Goal: Task Accomplishment & Management: Use online tool/utility

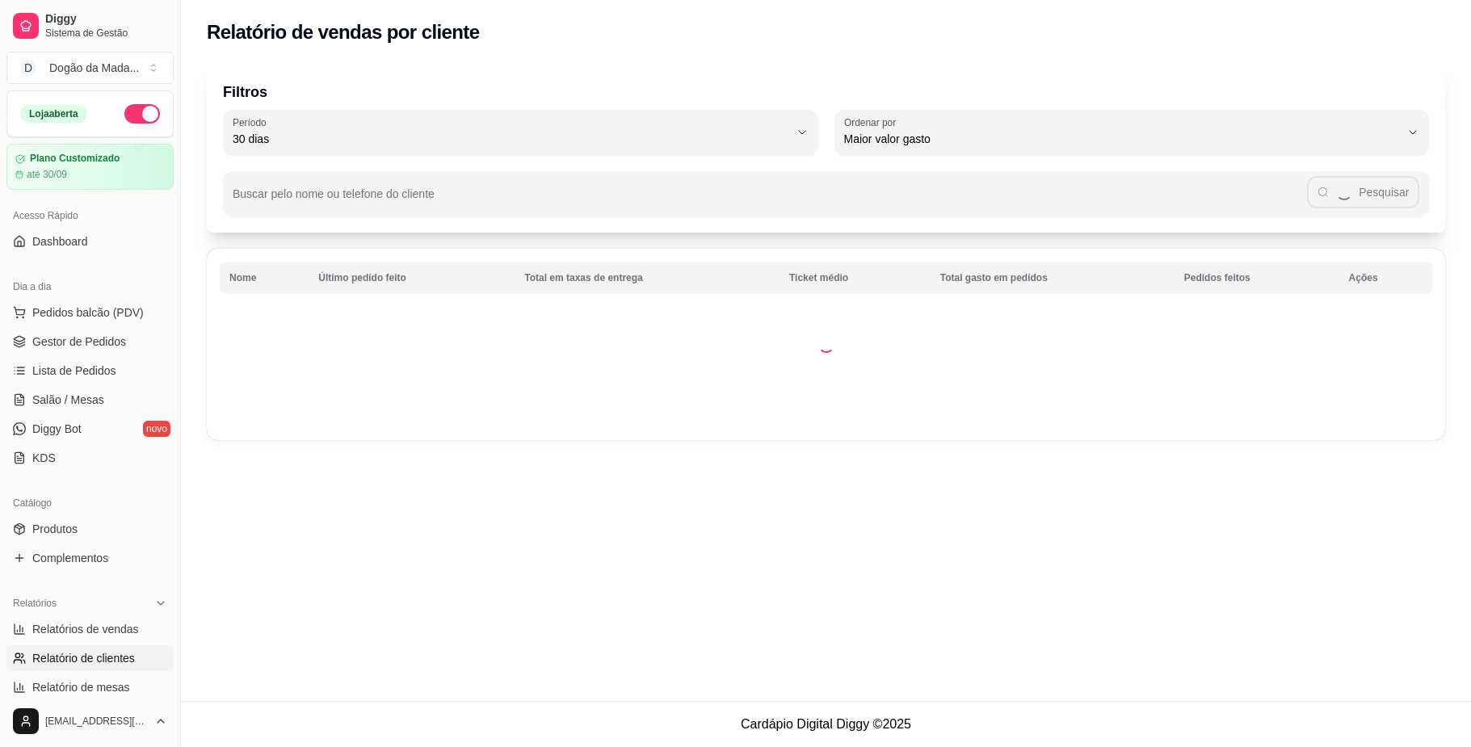
select select "30"
select select "HIGHEST_TOTAL_SPENT_WITH_ORDERS"
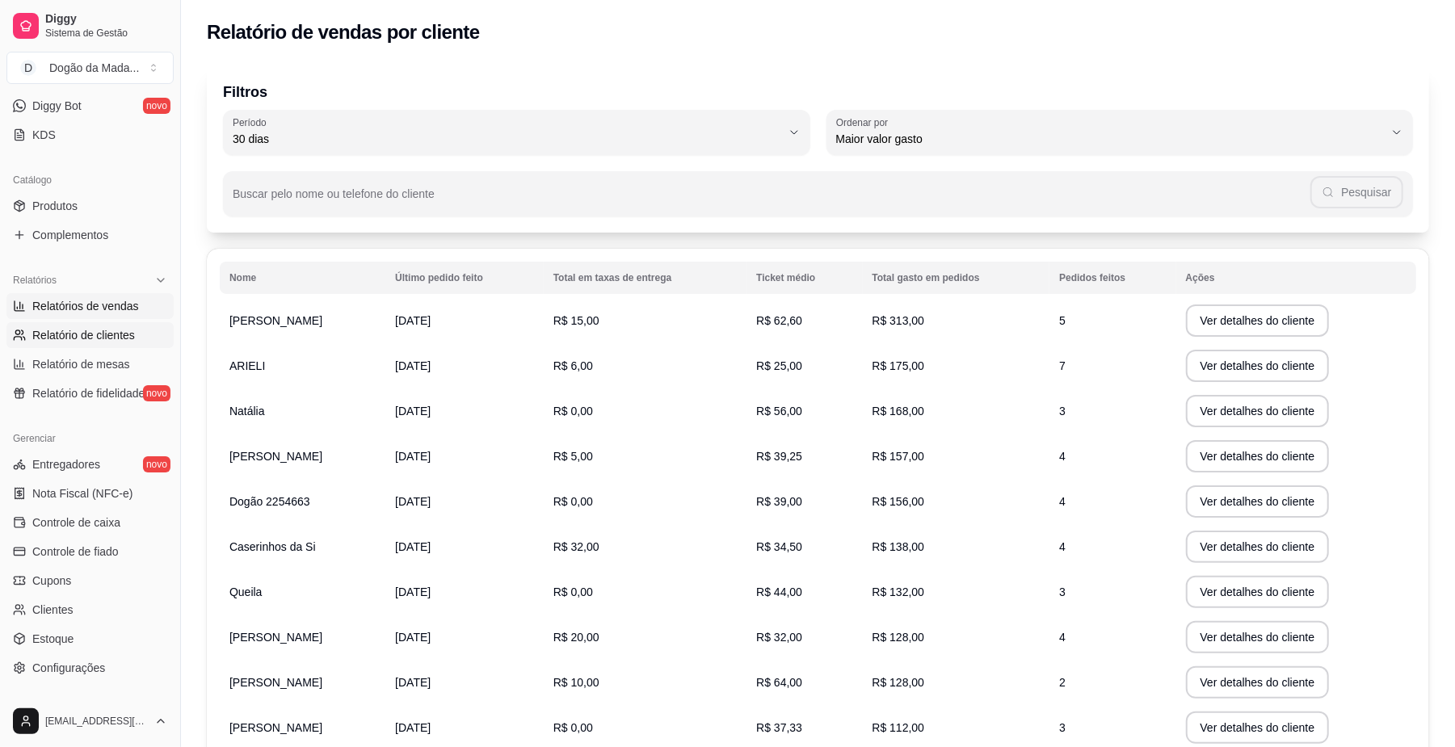
click at [53, 302] on span "Relatórios de vendas" at bounding box center [85, 306] width 107 height 16
select select "ALL"
select select "0"
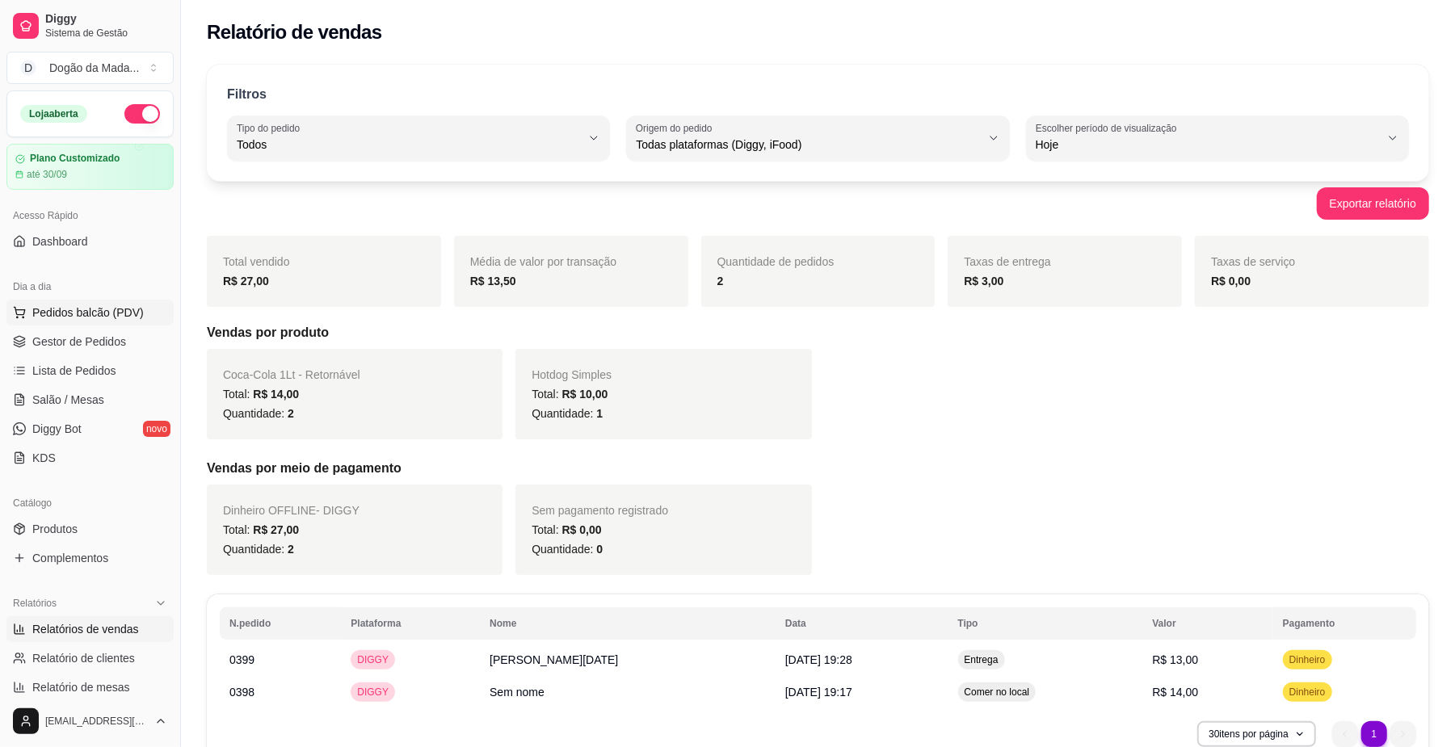
click at [117, 307] on span "Pedidos balcão (PDV)" at bounding box center [87, 313] width 111 height 16
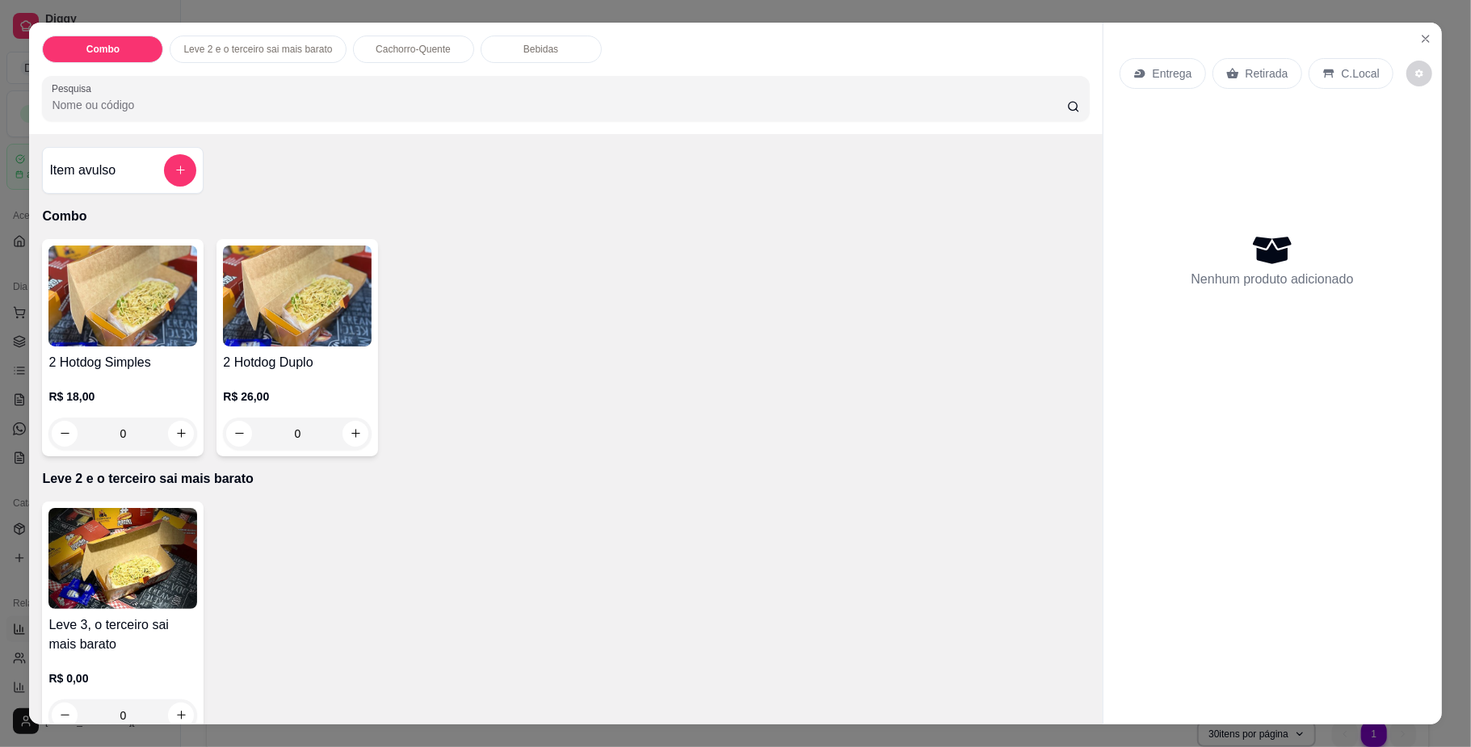
scroll to position [431, 0]
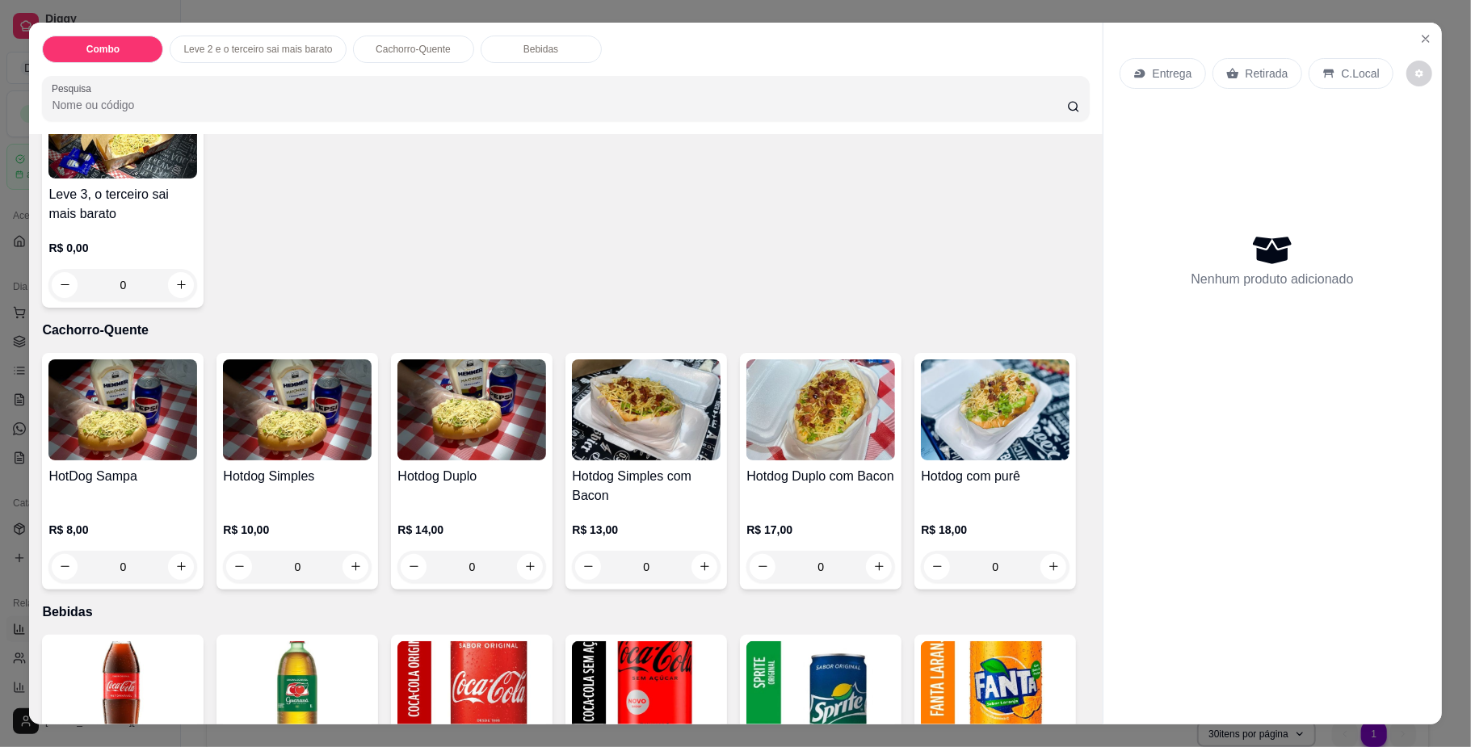
click at [351, 559] on div "0" at bounding box center [297, 567] width 149 height 32
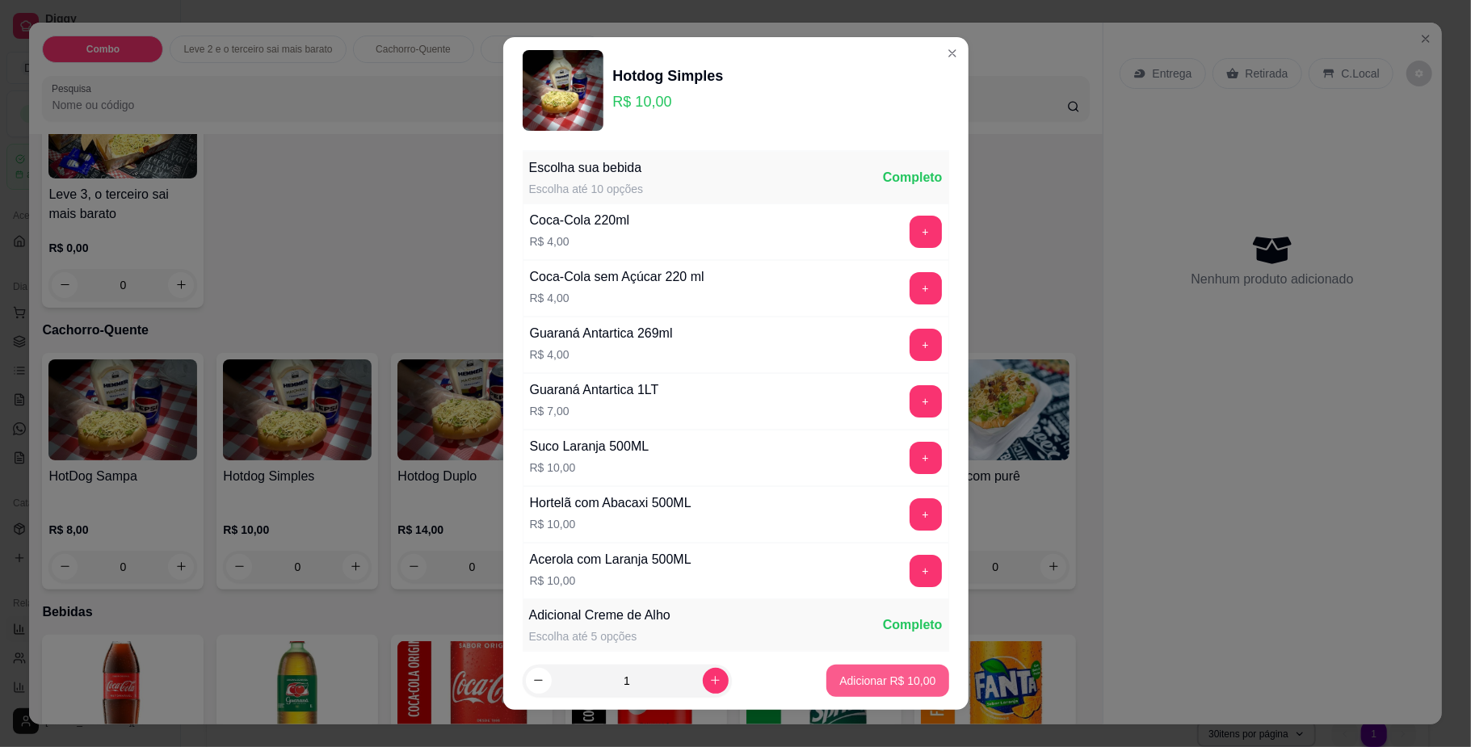
click at [856, 682] on p "Adicionar R$ 10,00" at bounding box center [887, 681] width 96 height 16
type input "1"
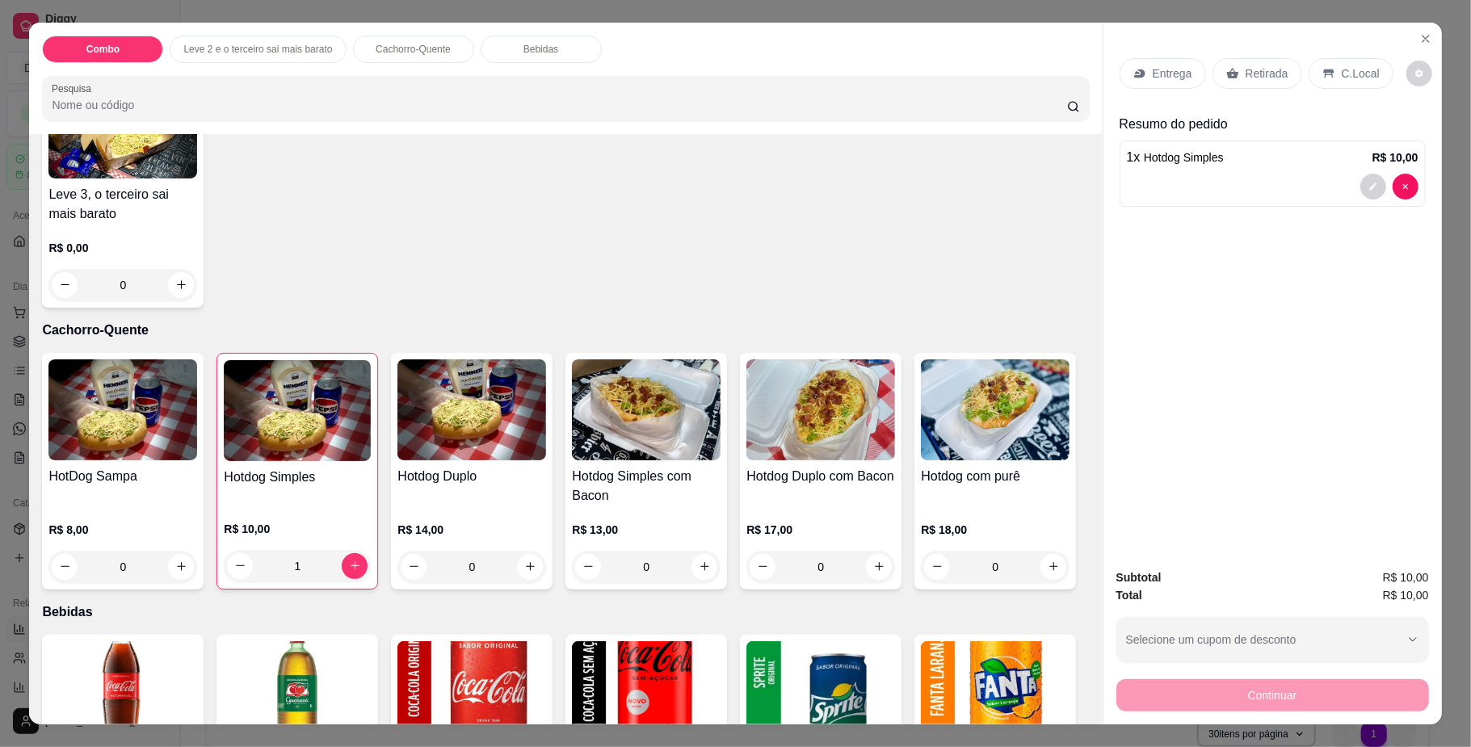
click at [1157, 65] on p "Entrega" at bounding box center [1173, 73] width 40 height 16
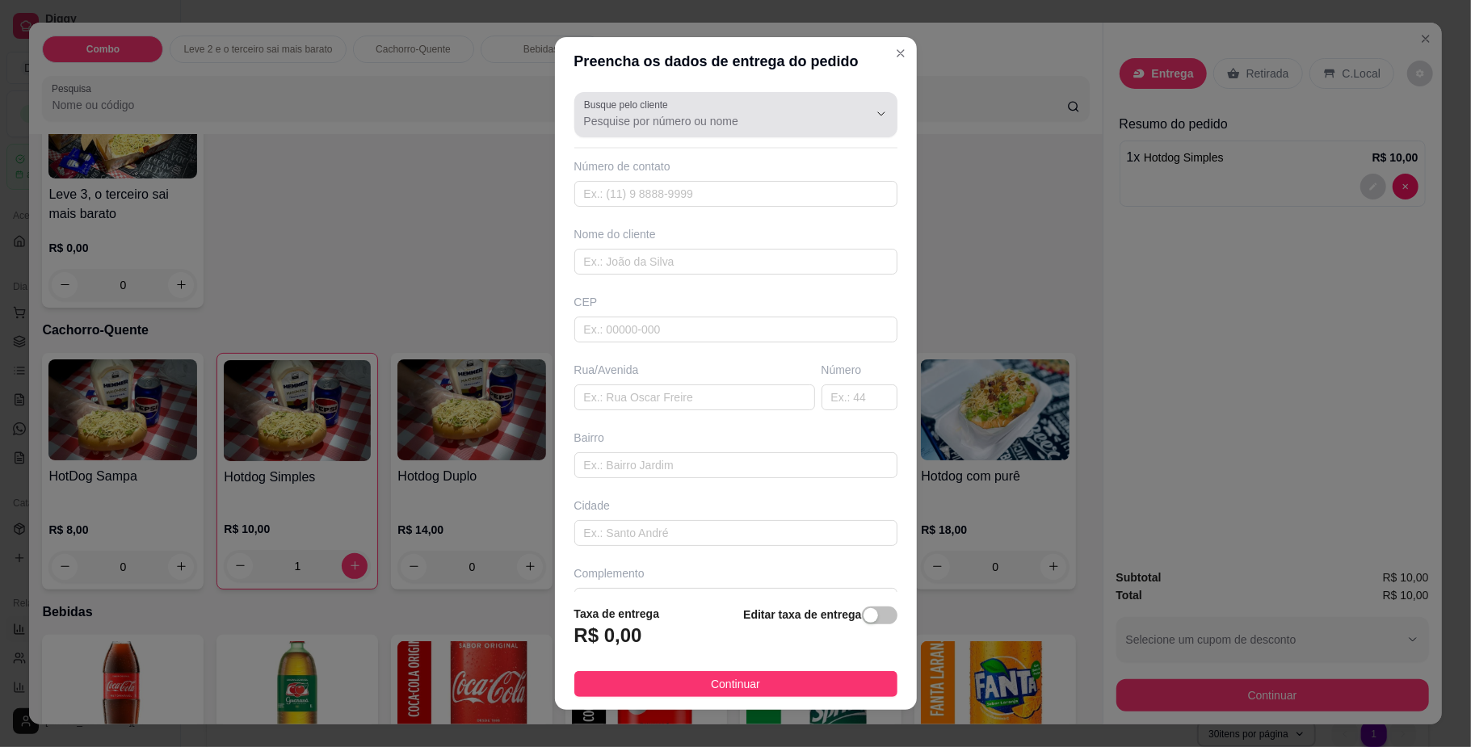
click at [649, 113] on input "Busque pelo cliente" at bounding box center [713, 121] width 258 height 16
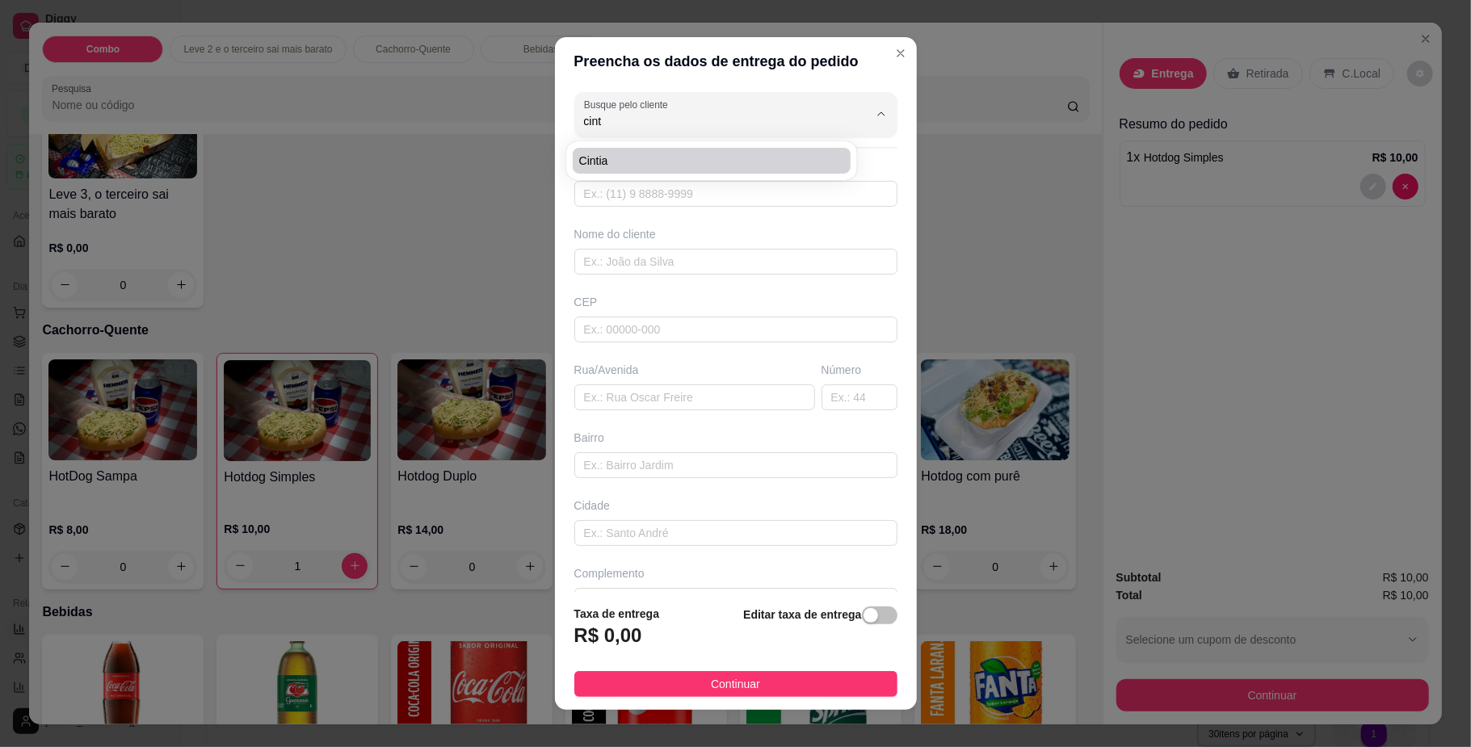
click at [615, 153] on span "Cintia" at bounding box center [703, 161] width 249 height 16
type input "Cintia"
type input "67992065009"
type input "Cintia"
type input "79075111"
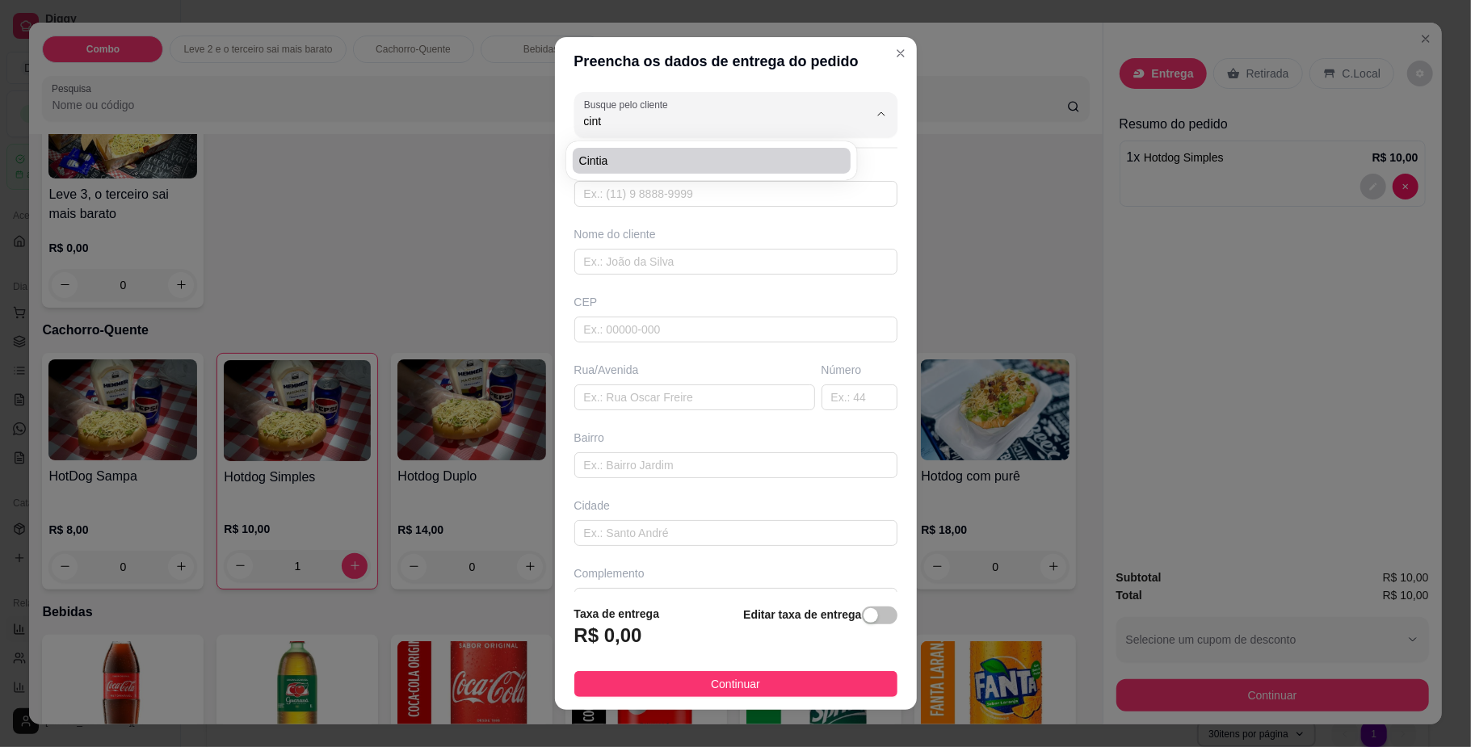
type input "Rua [PERSON_NAME]"
type input "498"
type input "[GEOGRAPHIC_DATA]"
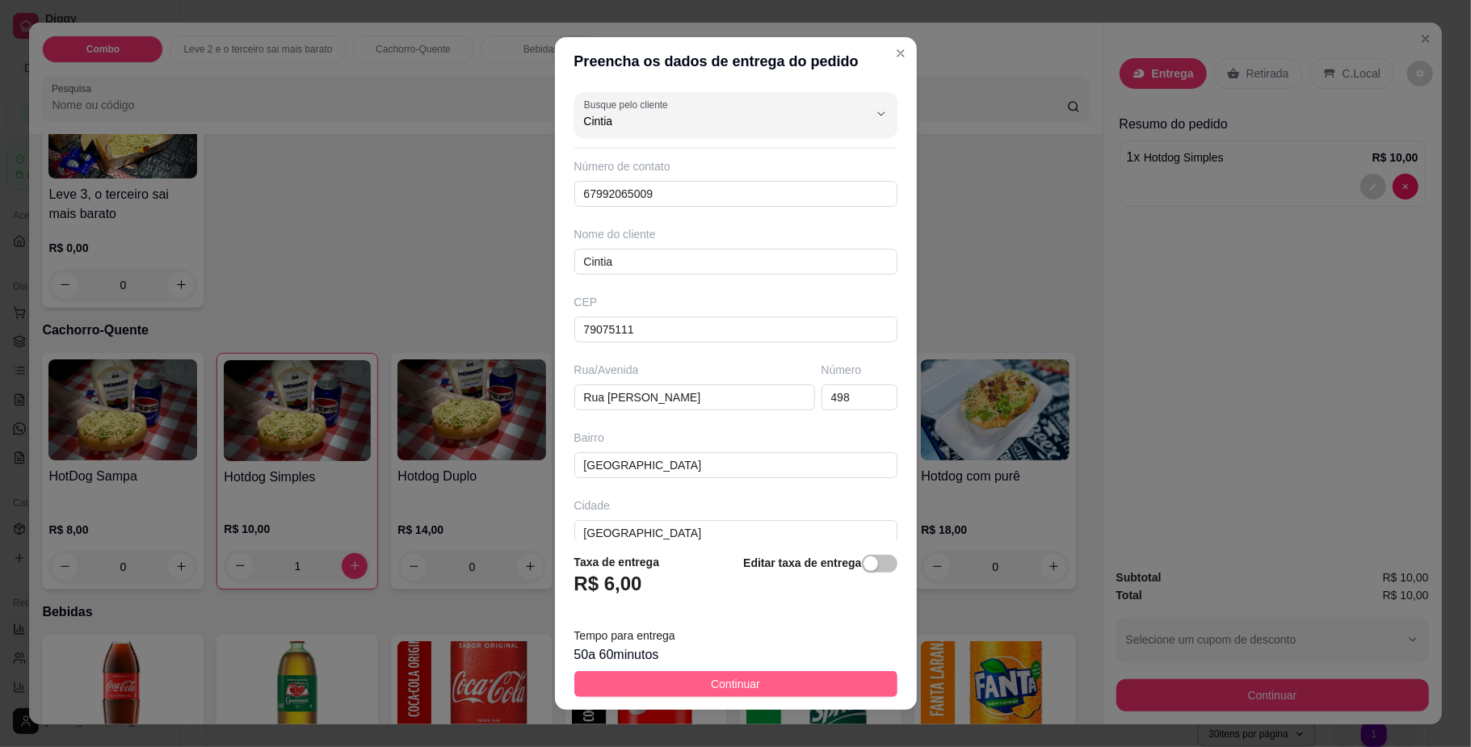
type input "Cintia"
click at [728, 685] on span "Continuar" at bounding box center [735, 684] width 49 height 18
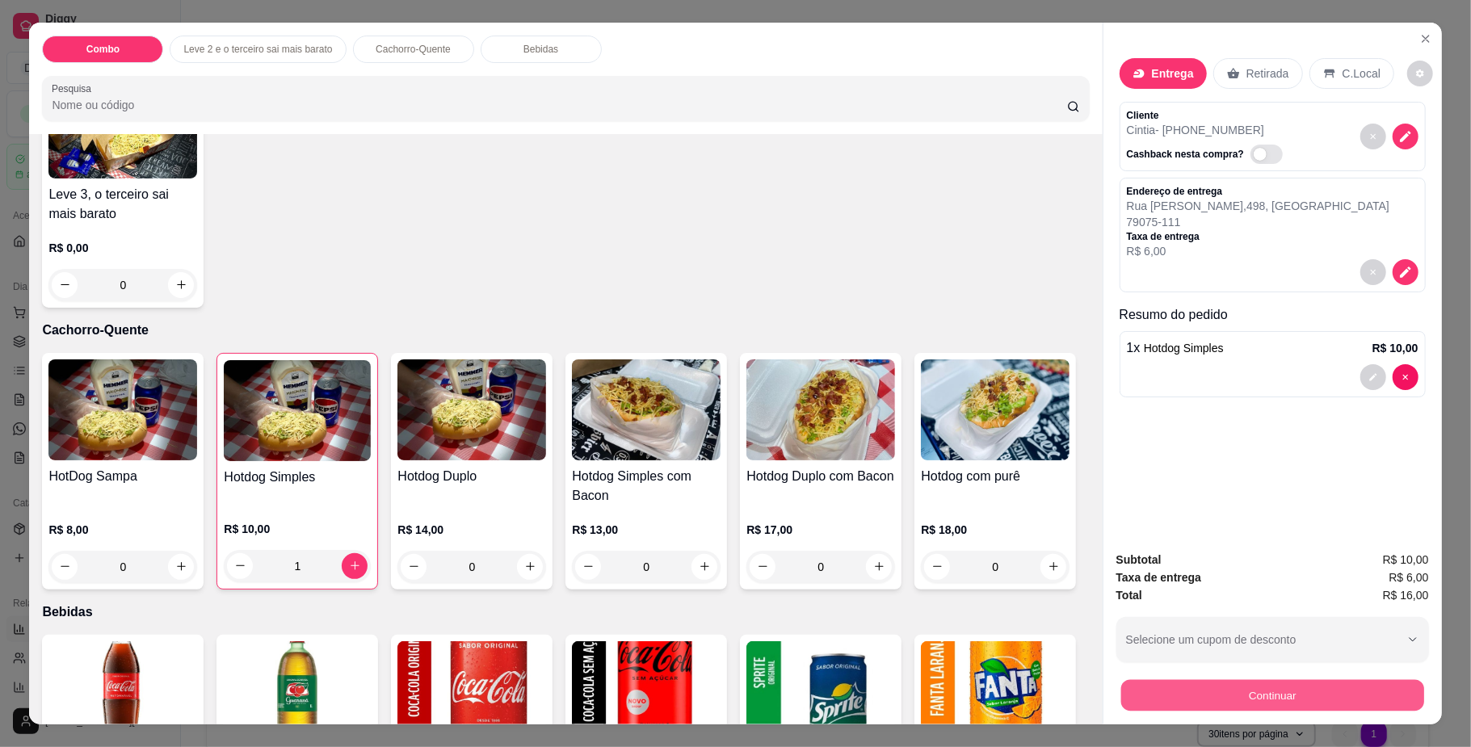
click at [1199, 687] on button "Continuar" at bounding box center [1271, 696] width 303 height 32
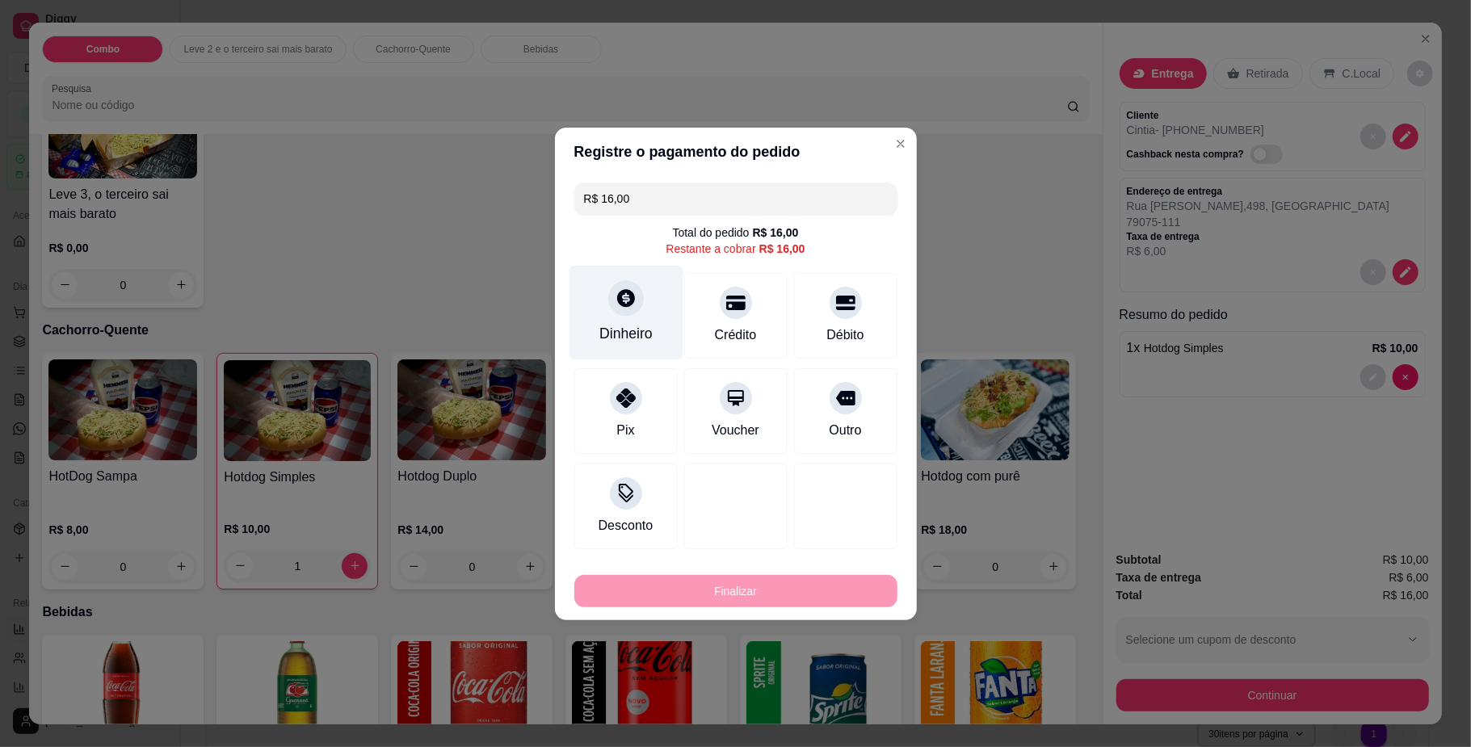
click at [616, 305] on icon at bounding box center [625, 298] width 21 height 21
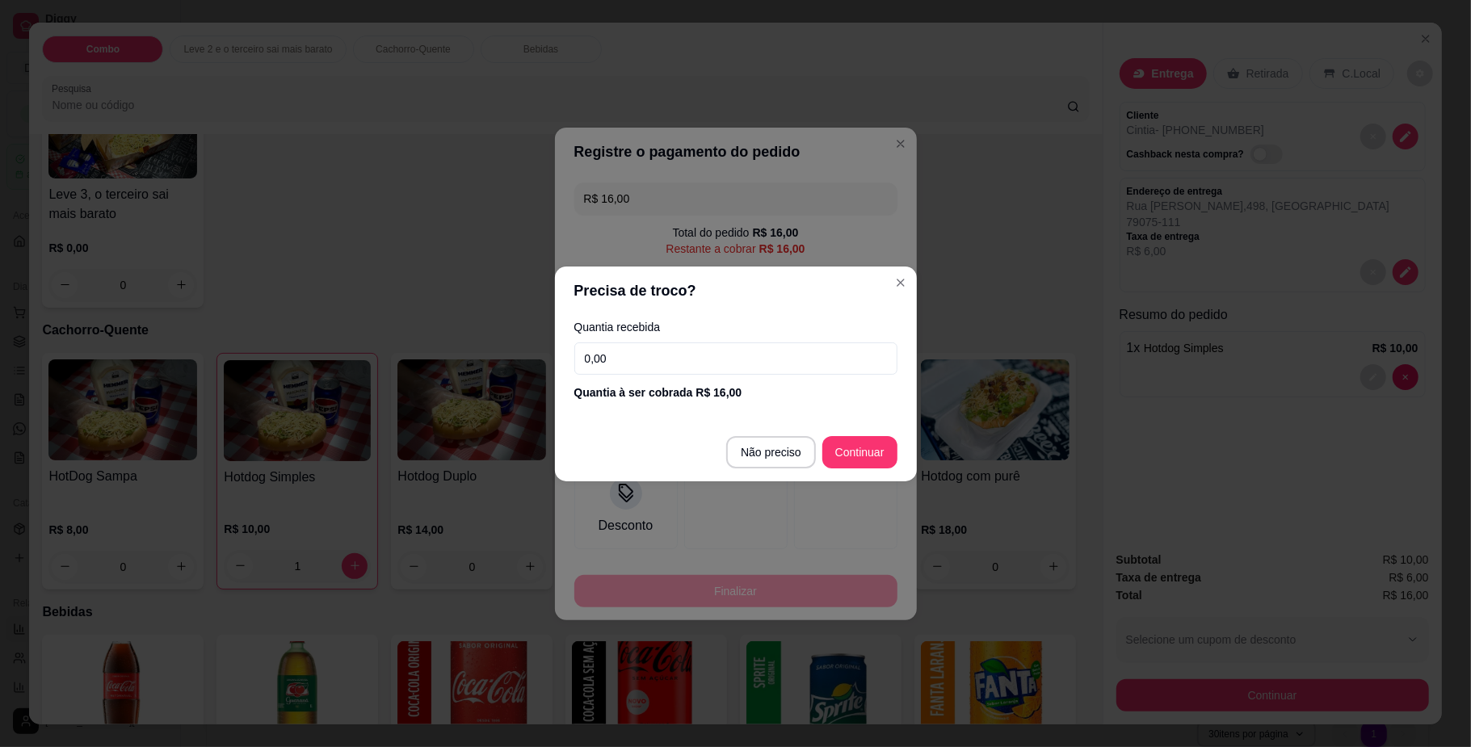
click at [666, 372] on input "0,00" at bounding box center [735, 358] width 323 height 32
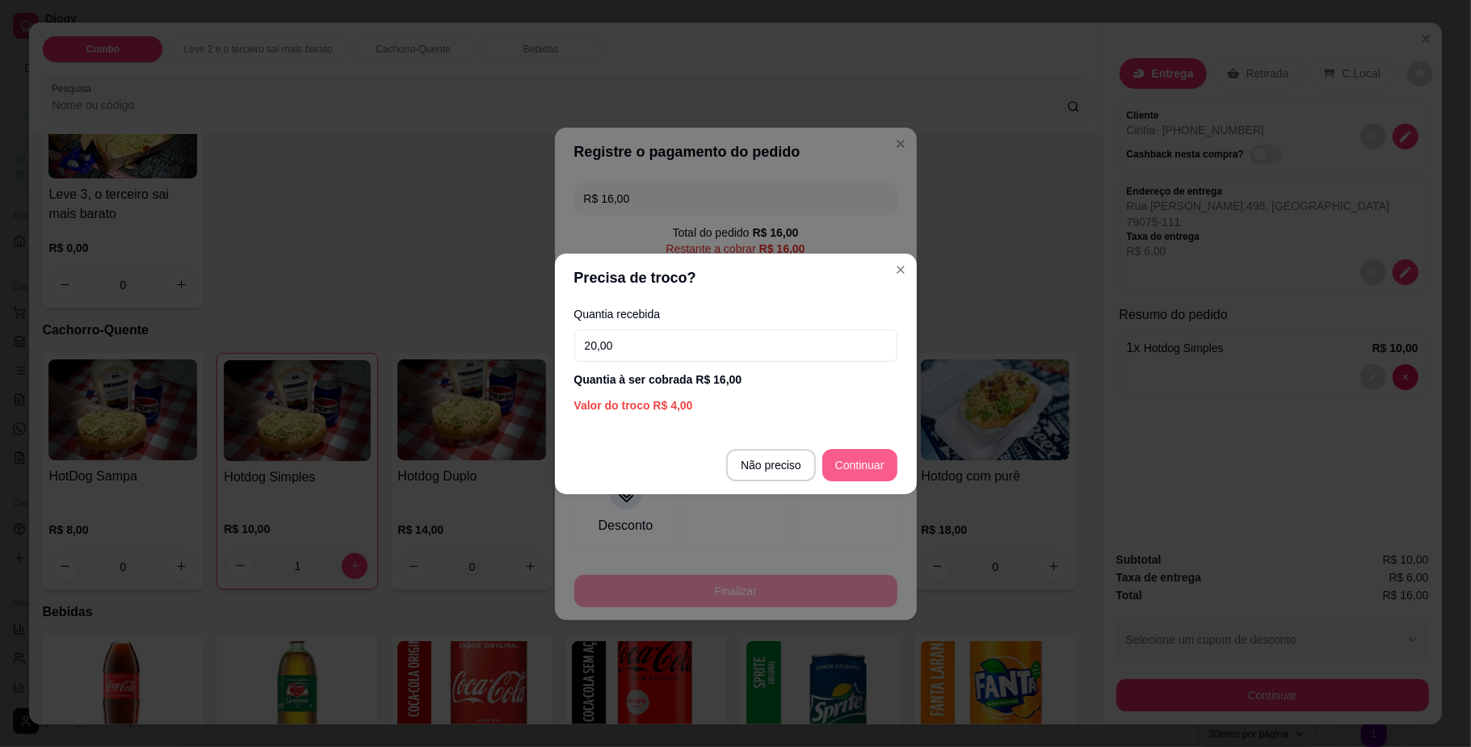
type input "20,00"
type input "R$ 0,00"
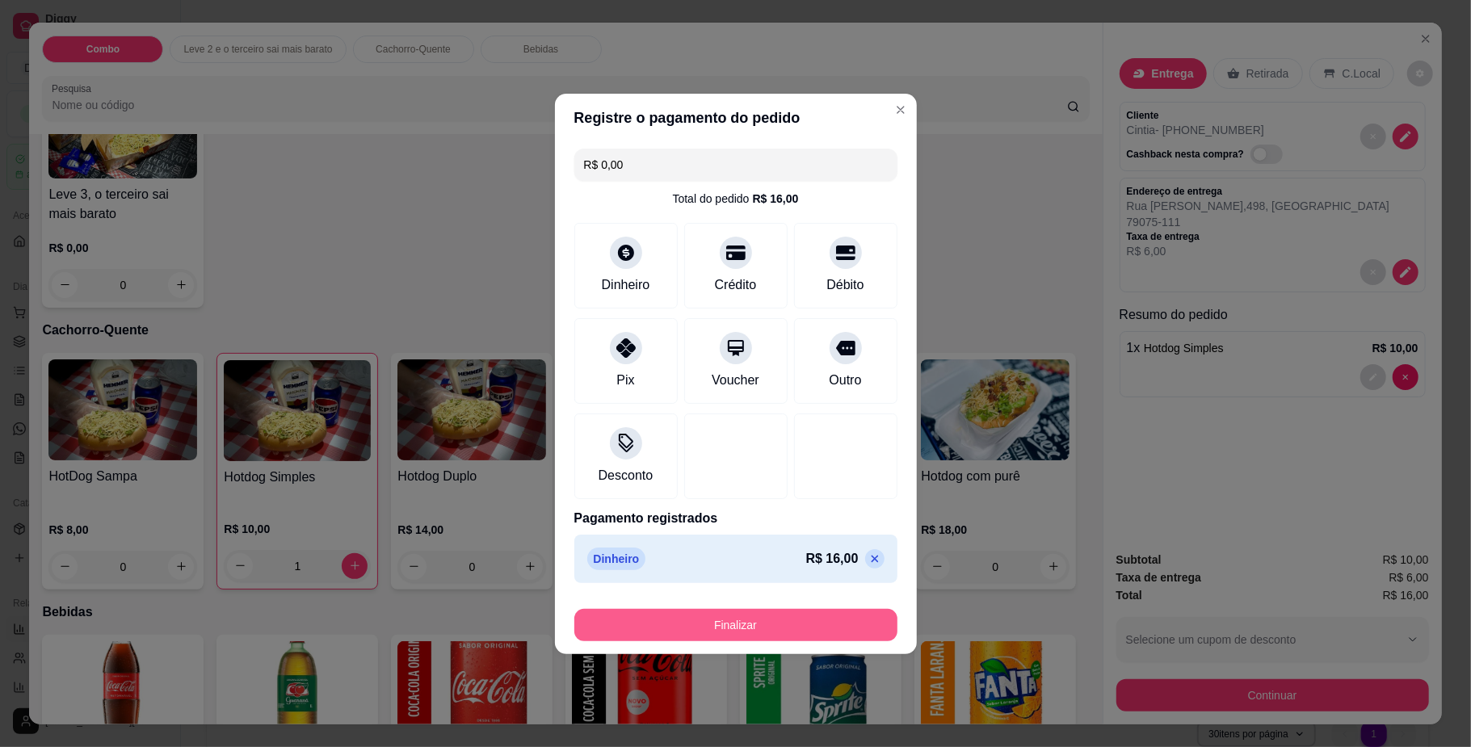
click at [824, 633] on button "Finalizar" at bounding box center [735, 625] width 323 height 32
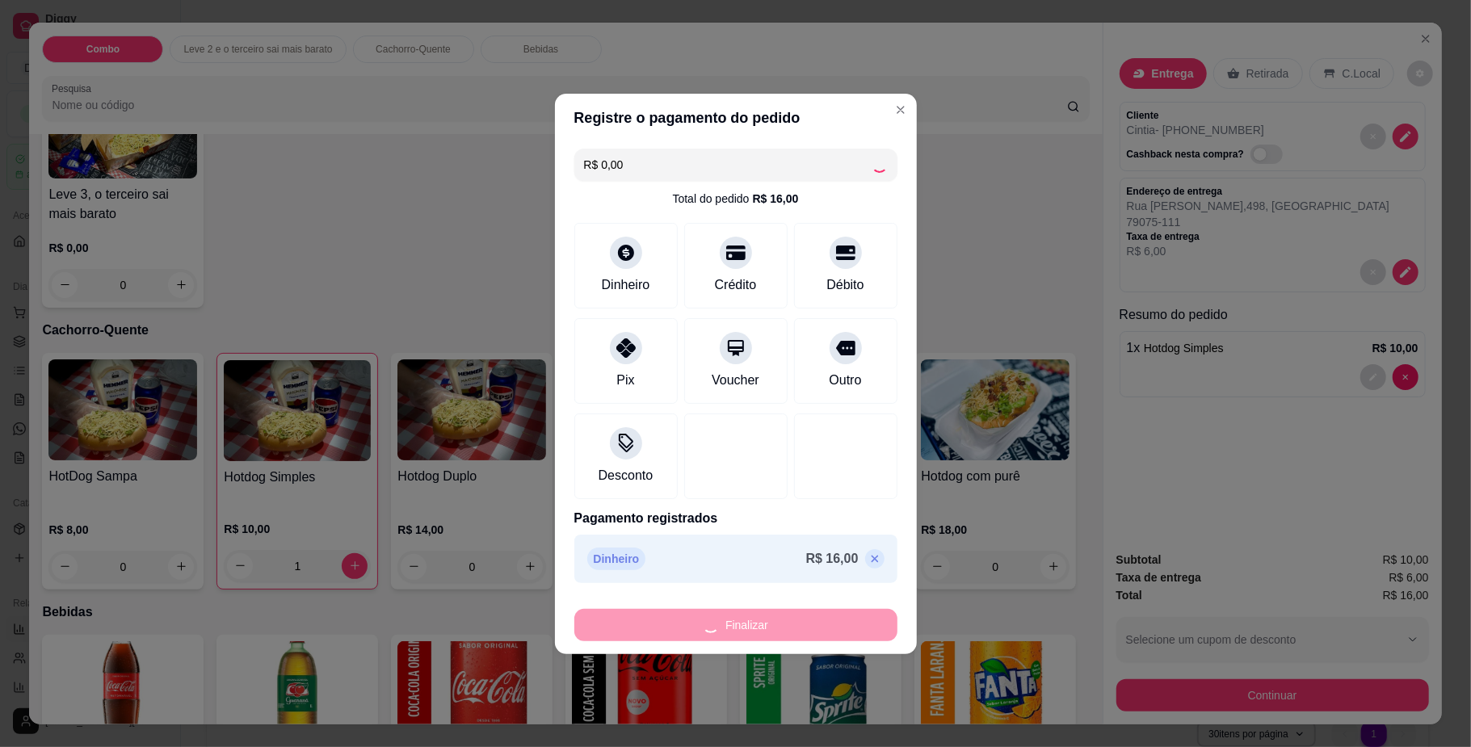
type input "0"
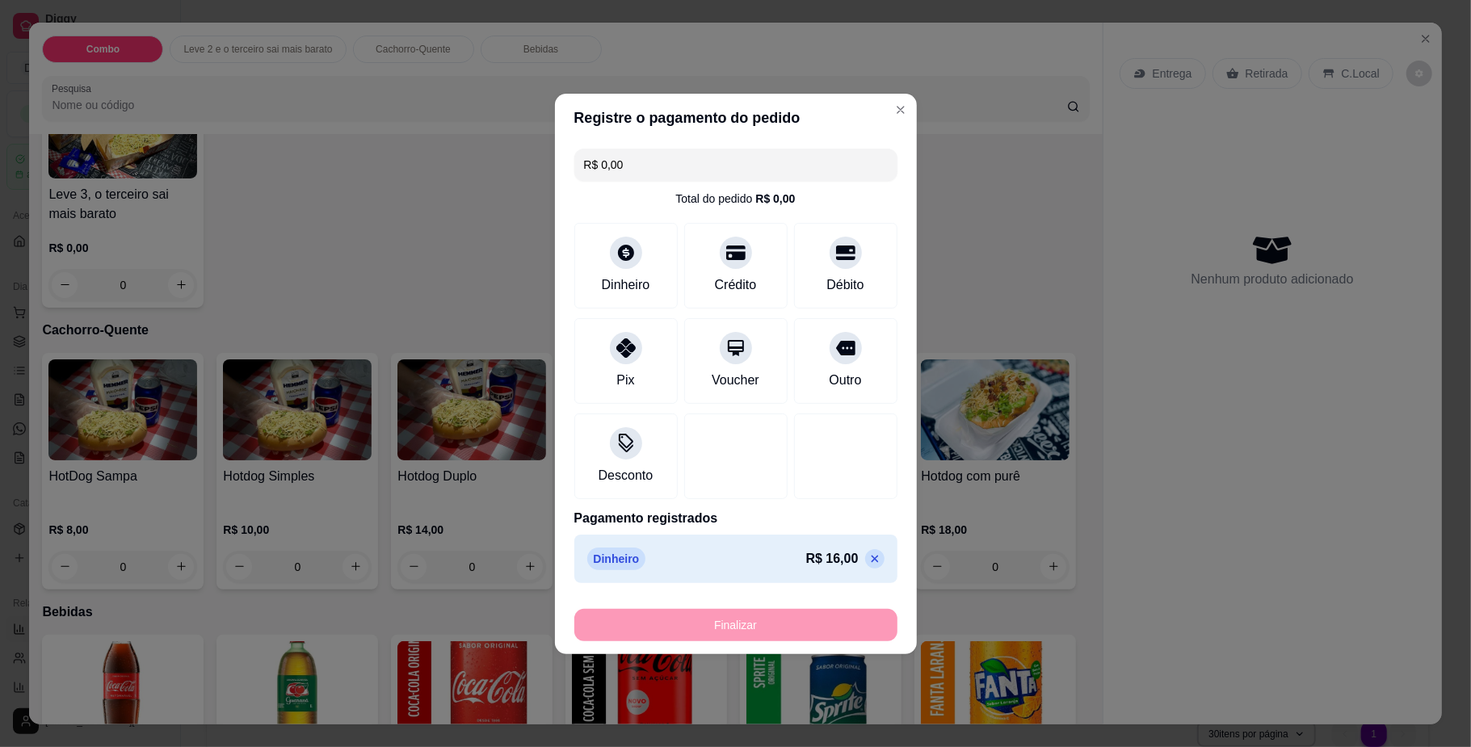
type input "-R$ 16,00"
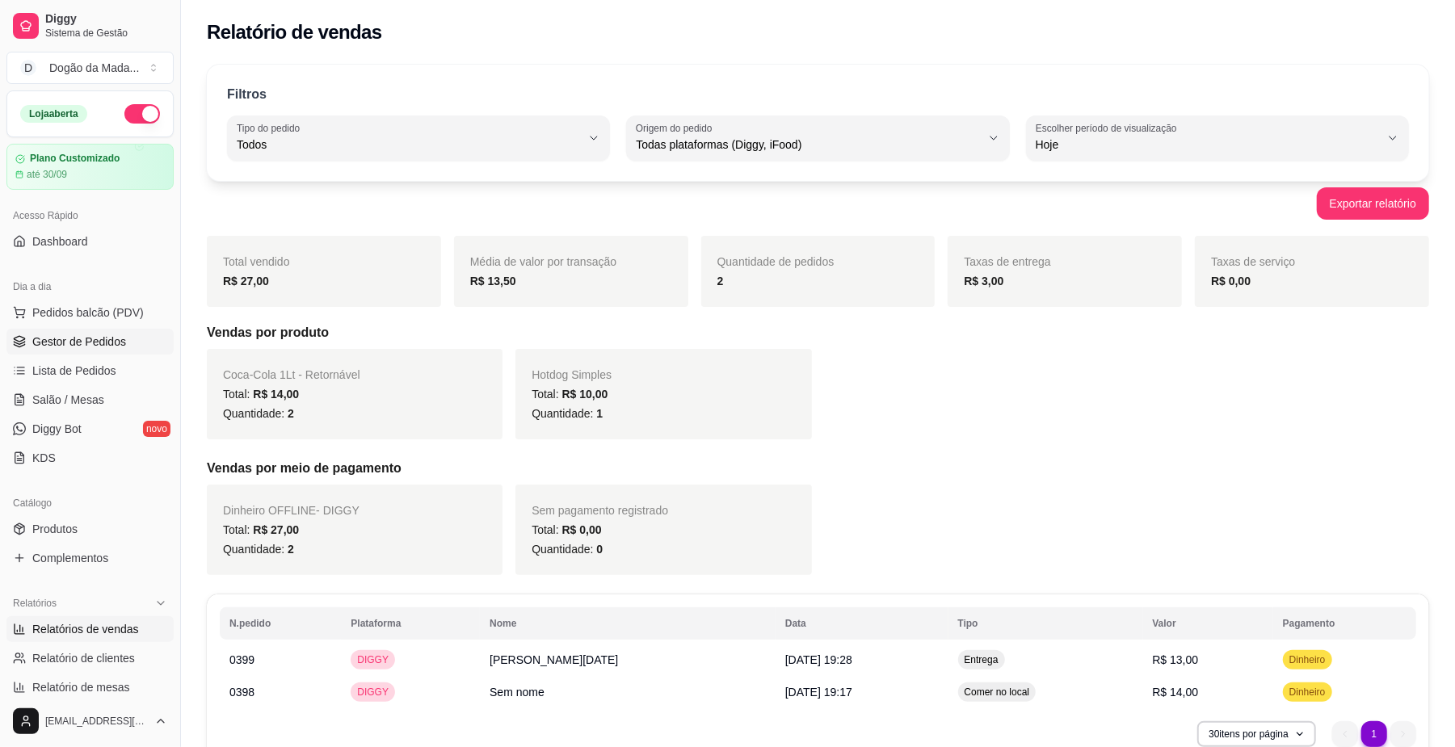
click at [123, 337] on span "Gestor de Pedidos" at bounding box center [79, 342] width 94 height 16
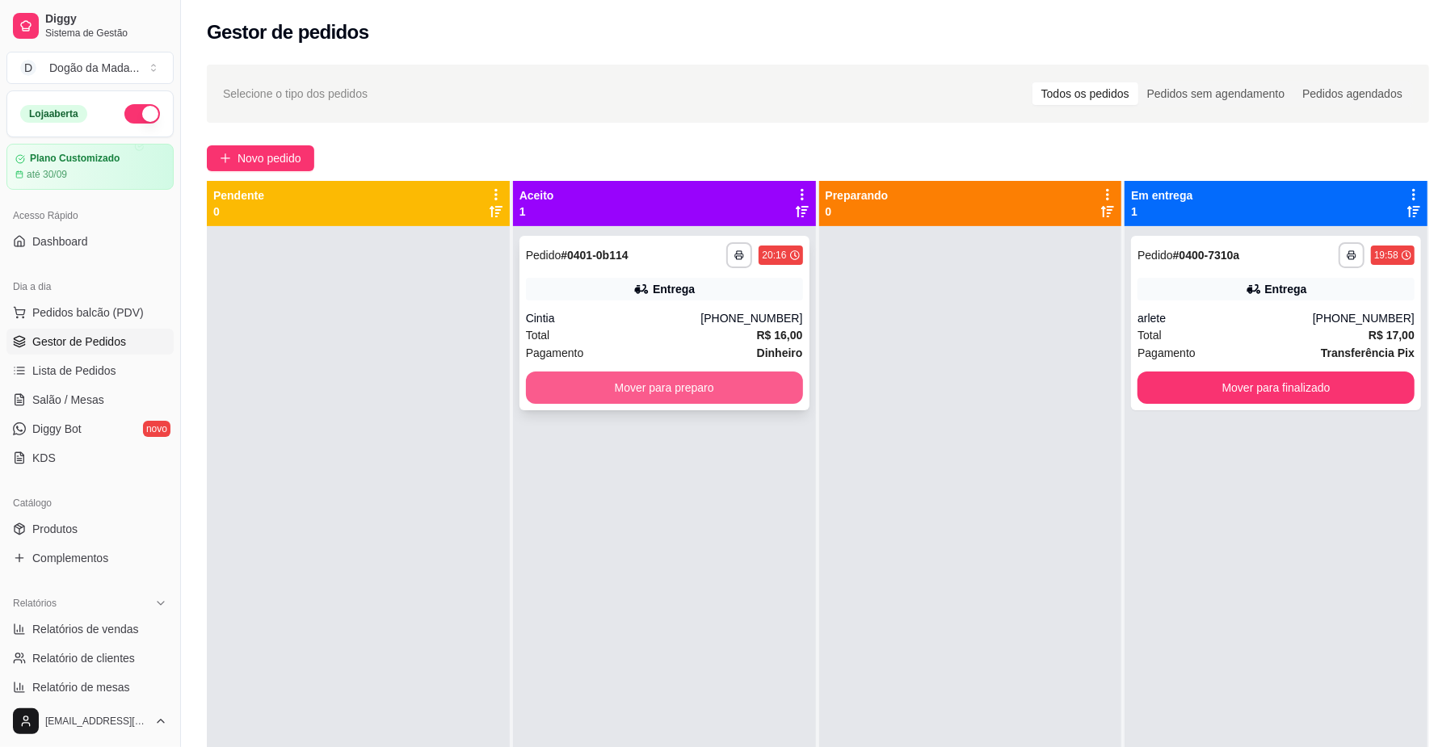
click at [615, 383] on button "Mover para preparo" at bounding box center [664, 388] width 277 height 32
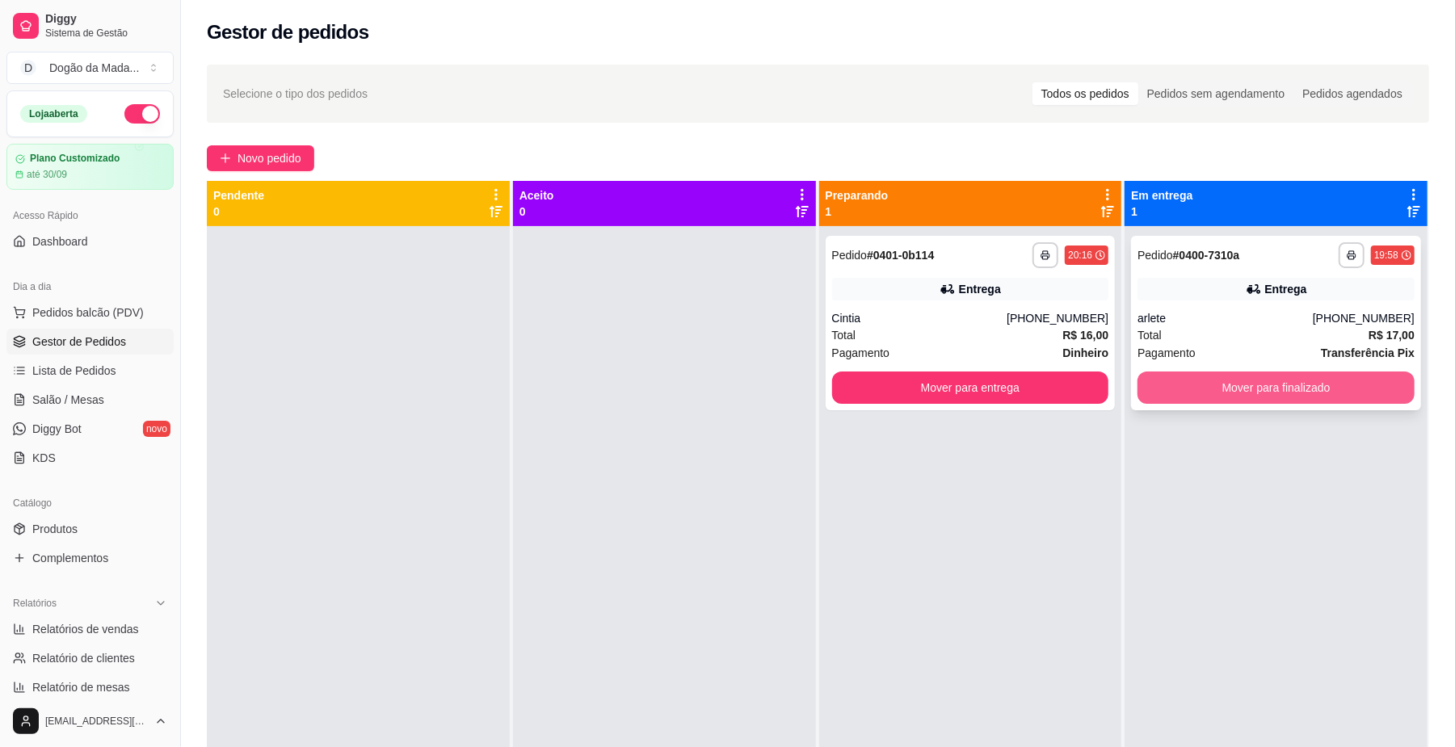
click at [1248, 398] on button "Mover para finalizado" at bounding box center [1275, 388] width 277 height 32
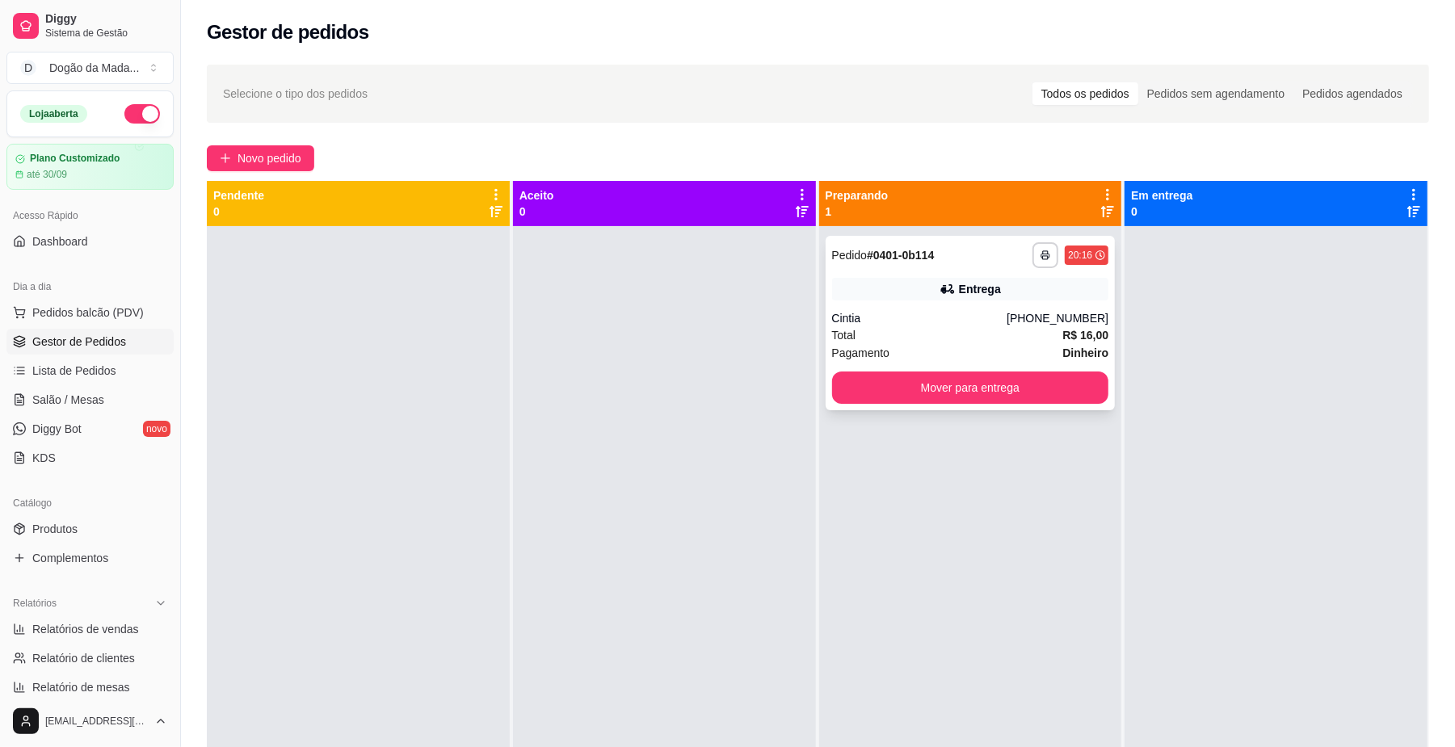
click at [964, 334] on div "Total R$ 16,00" at bounding box center [970, 335] width 277 height 18
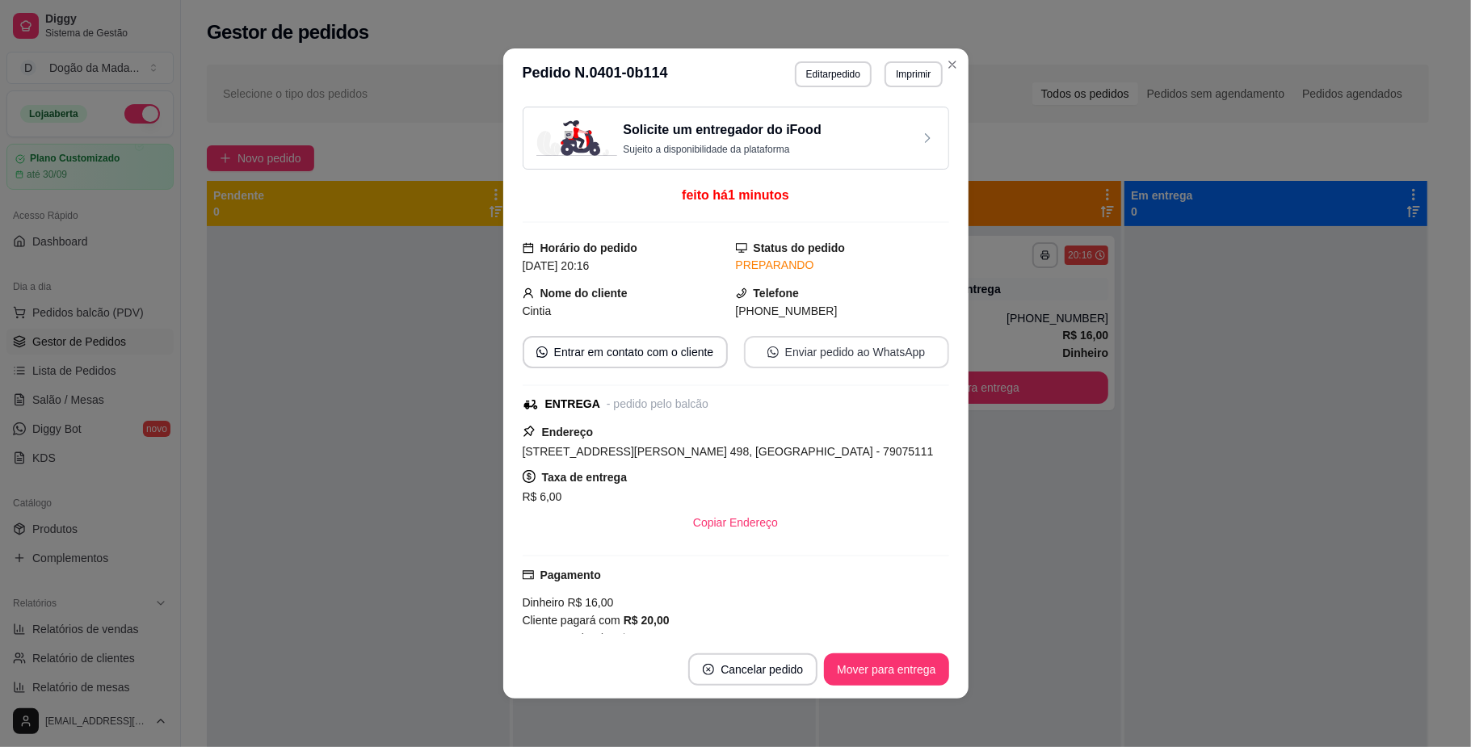
click at [821, 359] on button "Enviar pedido ao WhatsApp" at bounding box center [846, 352] width 205 height 32
